Goal: Transaction & Acquisition: Purchase product/service

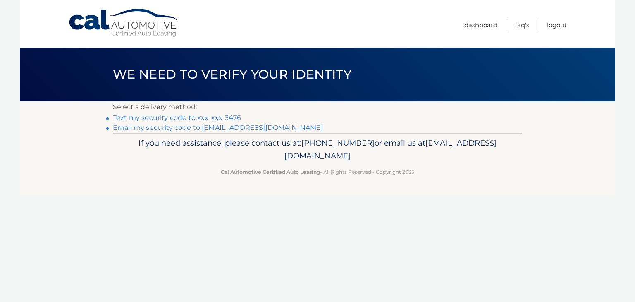
click at [255, 125] on link "Email my security code to d***@revolutionnjhomes.com" at bounding box center [218, 128] width 210 height 8
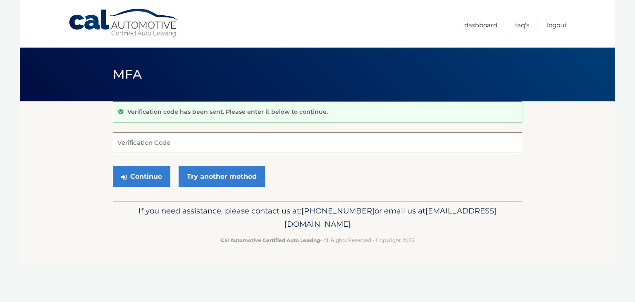
click at [218, 136] on input "Verification Code" at bounding box center [317, 142] width 409 height 21
click at [169, 145] on input "Verification Code" at bounding box center [317, 142] width 409 height 21
paste input "445271"
click at [146, 181] on button "Continue" at bounding box center [141, 176] width 57 height 21
type input "445271"
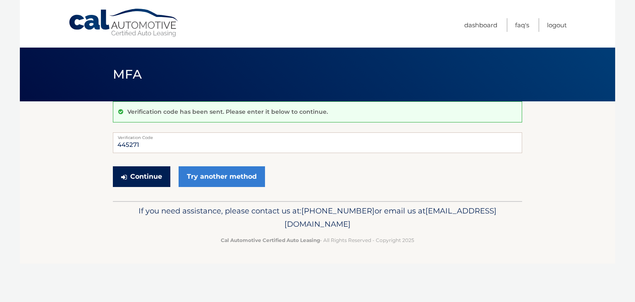
click at [135, 173] on button "Continue" at bounding box center [141, 176] width 57 height 21
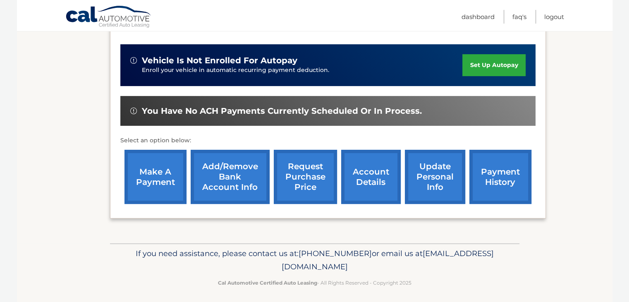
scroll to position [199, 0]
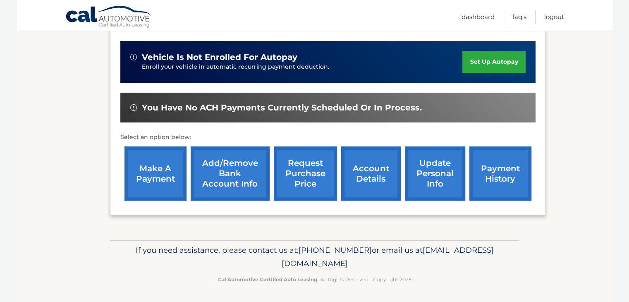
click at [167, 172] on link "make a payment" at bounding box center [155, 173] width 62 height 54
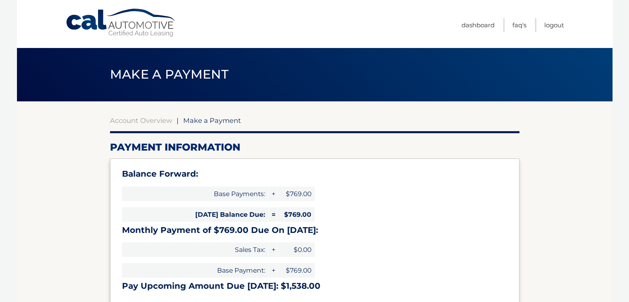
select select "N2E2ZTAxOWMtOTZmMC00ODRlLTllOGYtNGMxMmJhZDdmY2M4"
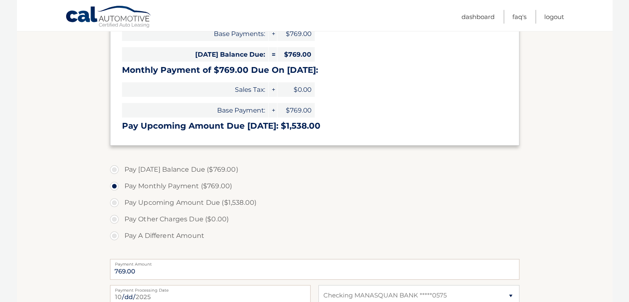
scroll to position [165, 0]
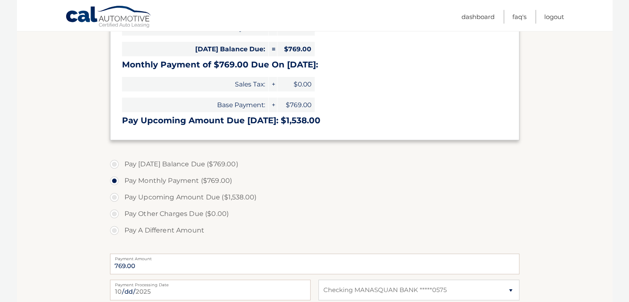
click at [114, 164] on label "Pay Today's Balance Due ($769.00)" at bounding box center [314, 164] width 409 height 17
click at [114, 164] on input "Pay Today's Balance Due ($769.00)" at bounding box center [117, 162] width 8 height 13
radio input "true"
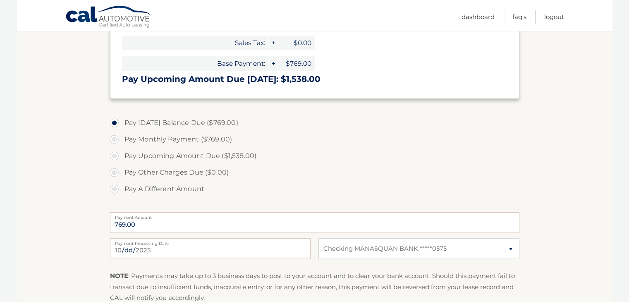
scroll to position [248, 0]
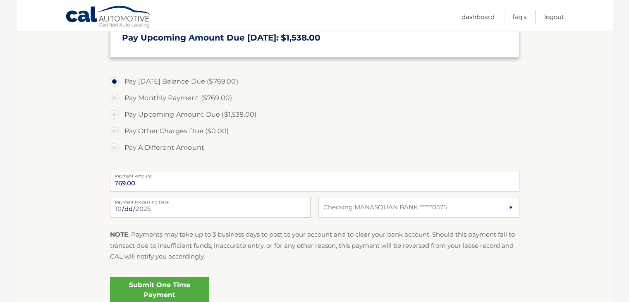
click at [223, 203] on label "Payment Processing Date" at bounding box center [210, 200] width 201 height 7
click at [223, 203] on input "2025-10-02" at bounding box center [210, 207] width 201 height 21
click at [182, 213] on input "2025-10-02" at bounding box center [210, 207] width 201 height 21
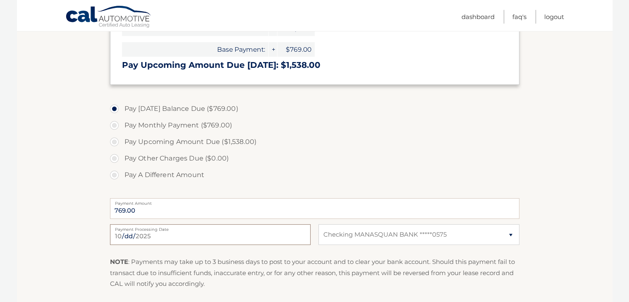
scroll to position [207, 0]
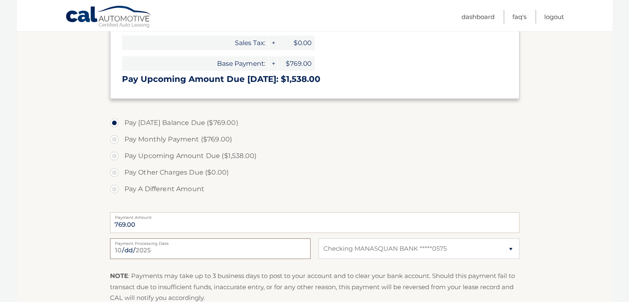
click at [159, 247] on input "2025-10-03" at bounding box center [210, 248] width 201 height 21
click at [155, 248] on input "2025-10-08" at bounding box center [210, 248] width 201 height 21
type input "2025-10-06"
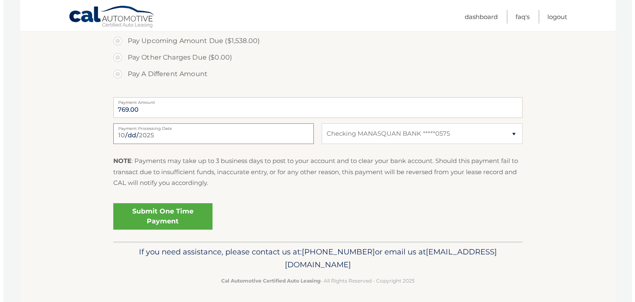
scroll to position [324, 0]
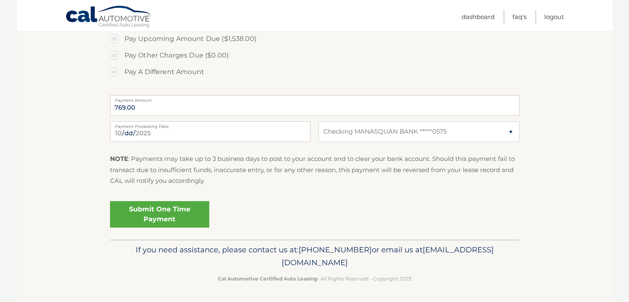
click at [189, 214] on link "Submit One Time Payment" at bounding box center [159, 214] width 99 height 26
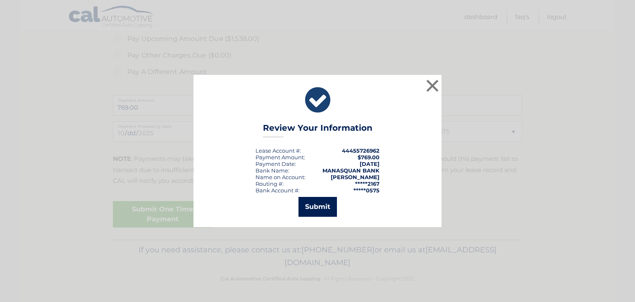
click at [322, 209] on button "Submit" at bounding box center [318, 207] width 38 height 20
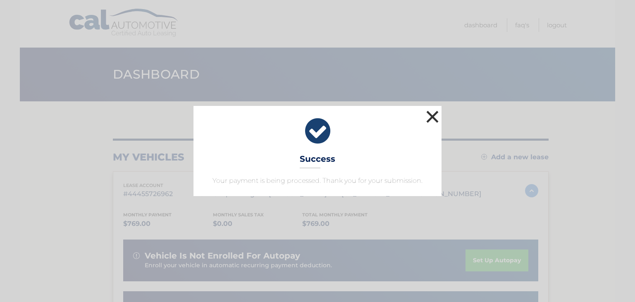
click at [432, 117] on button "×" at bounding box center [432, 116] width 17 height 17
